Goal: Check status: Check status

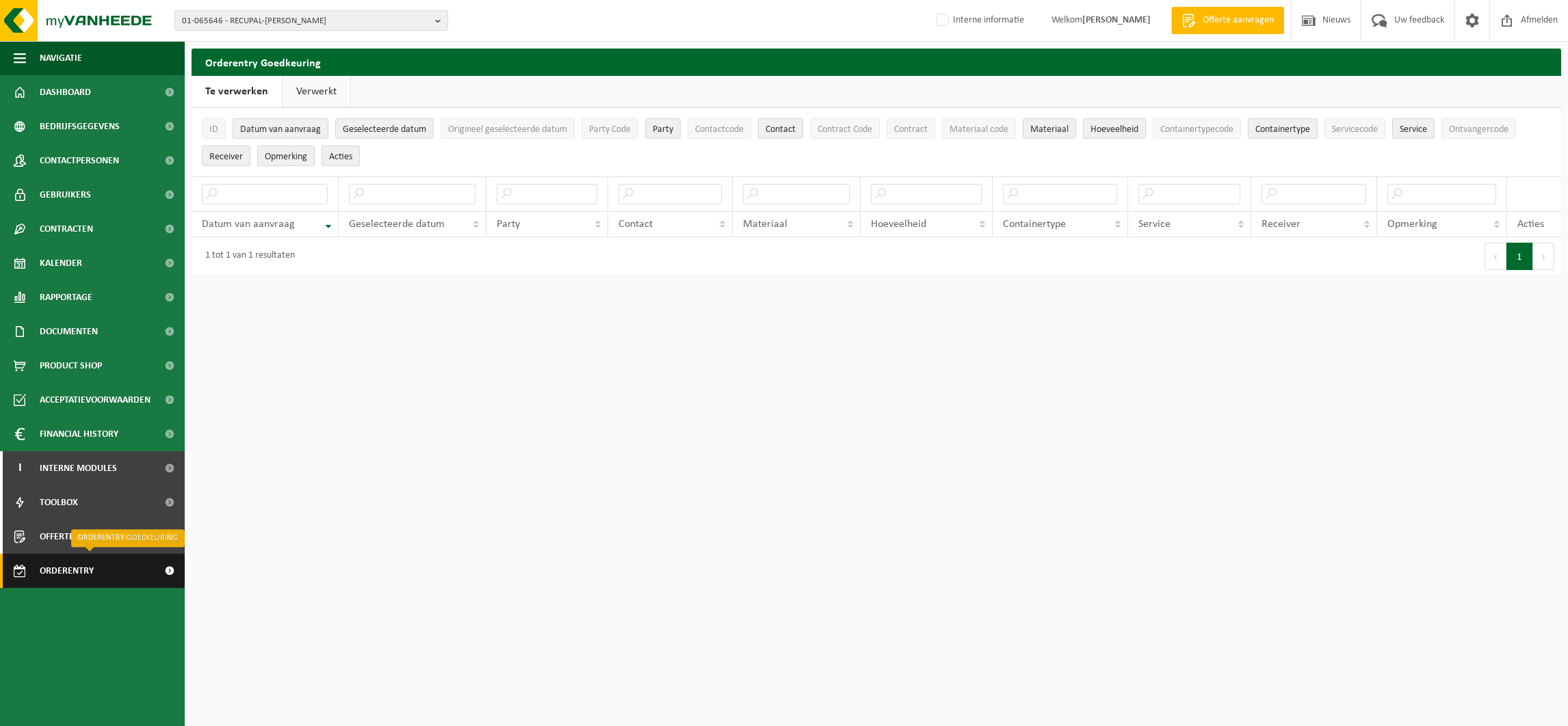
click at [67, 577] on span "Orderentry Goedkeuring" at bounding box center [97, 571] width 115 height 34
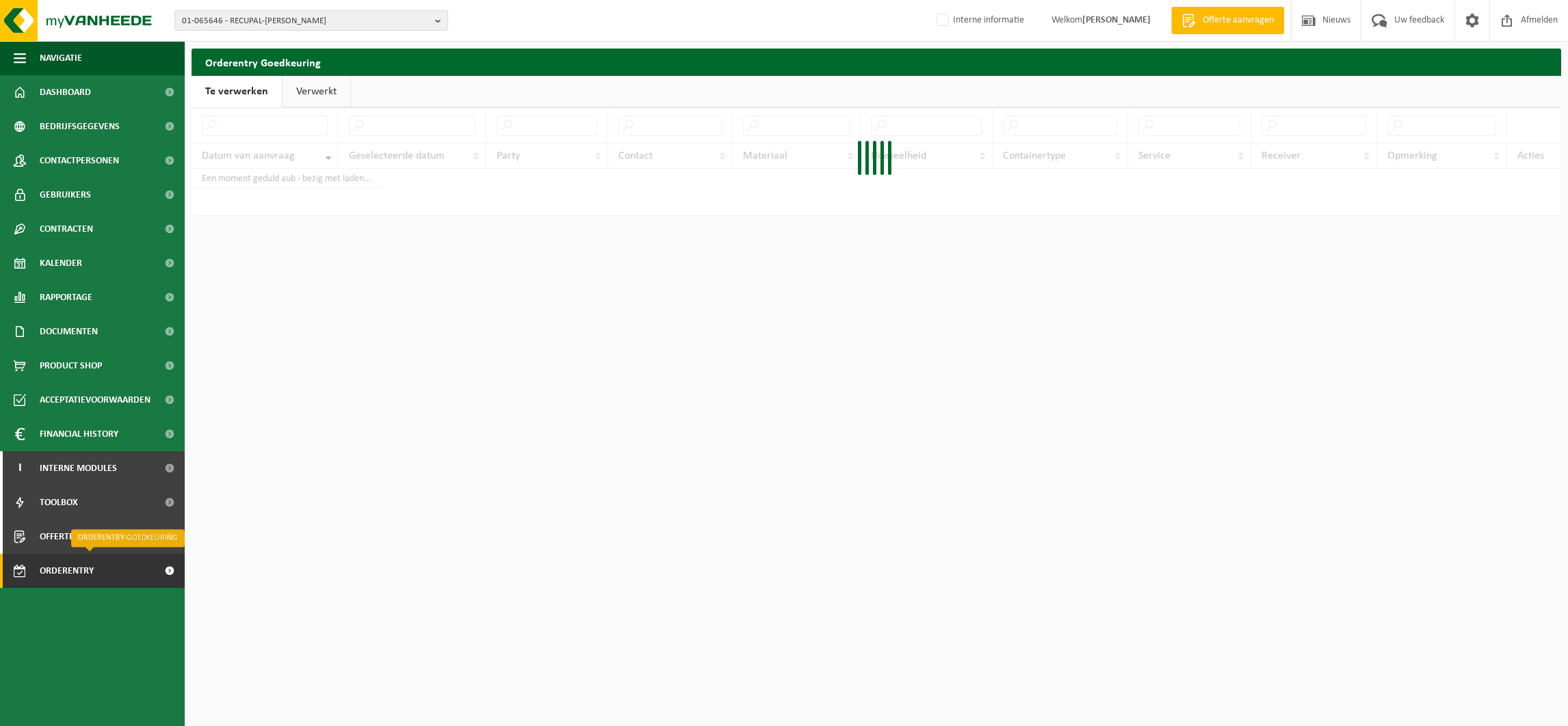
click at [83, 579] on span "Orderentry Goedkeuring" at bounding box center [97, 571] width 115 height 34
